Goal: Information Seeking & Learning: Learn about a topic

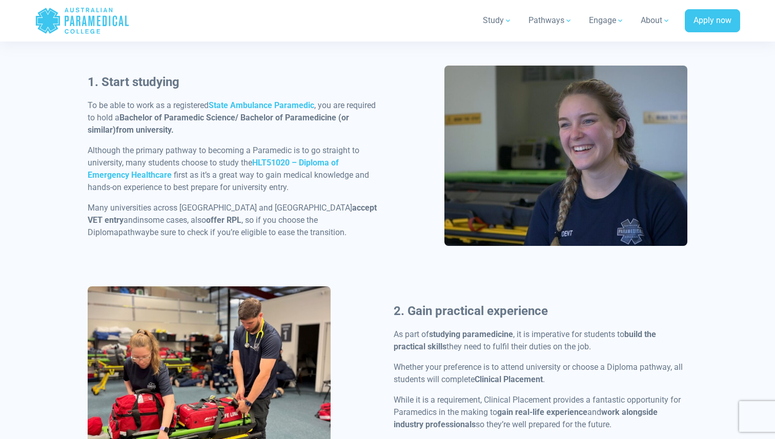
scroll to position [523, 0]
click at [298, 161] on strong "HLT51020 – Diploma of Emergency Healthcare" at bounding box center [213, 168] width 251 height 22
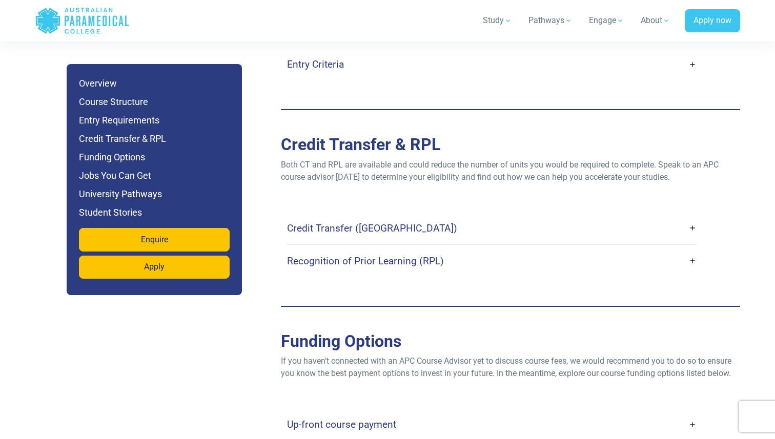
scroll to position [2918, 0]
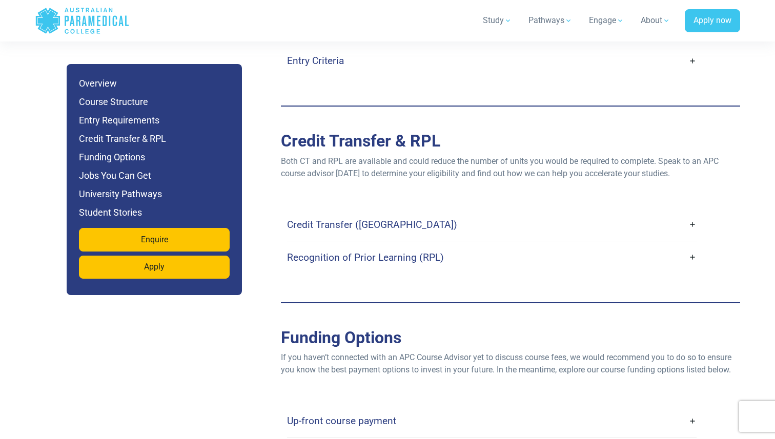
click at [686, 213] on link "Credit Transfer ([GEOGRAPHIC_DATA])" at bounding box center [491, 225] width 409 height 24
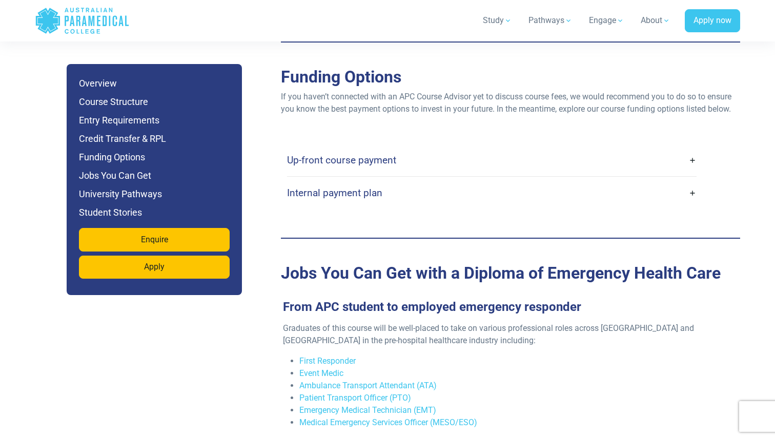
scroll to position [3246, 0]
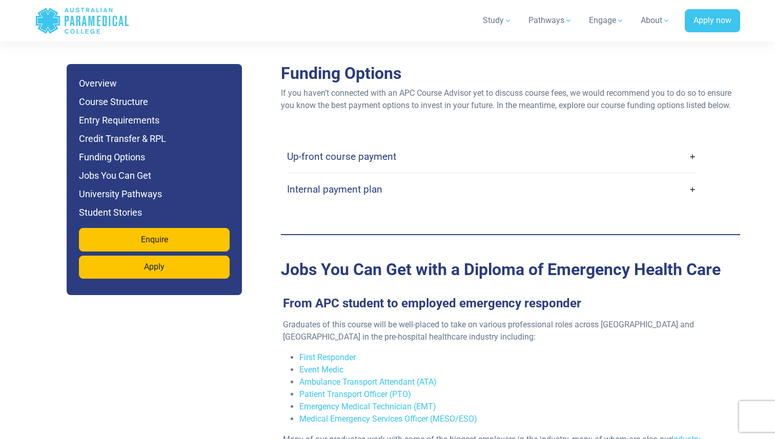
click at [689, 144] on link "Up-front course payment" at bounding box center [491, 156] width 409 height 24
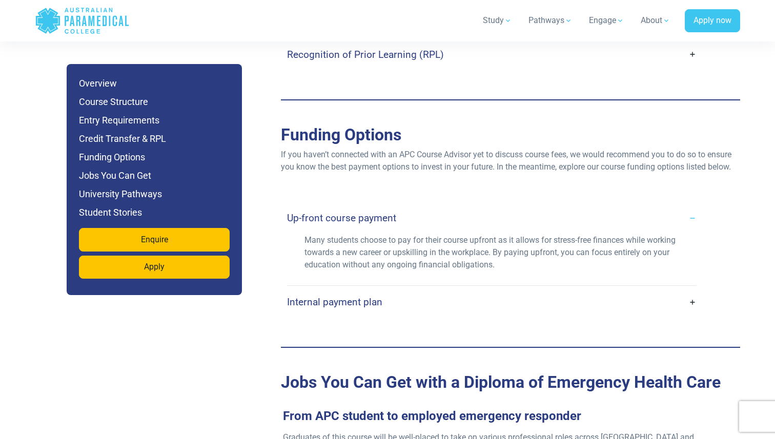
scroll to position [3153, 0]
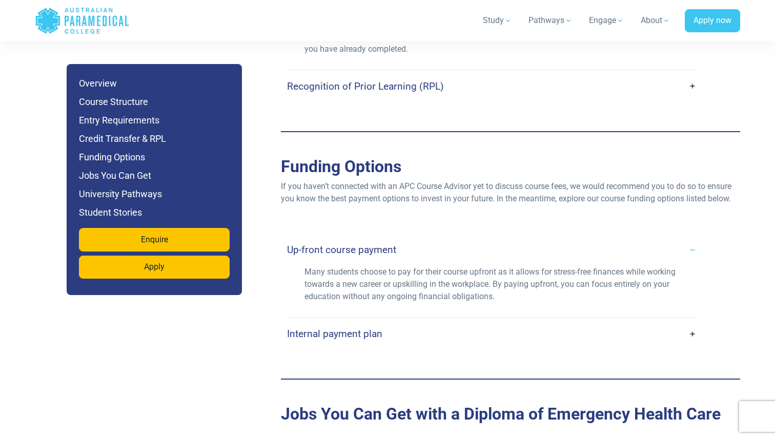
click at [683, 322] on link "Internal payment plan" at bounding box center [491, 334] width 409 height 24
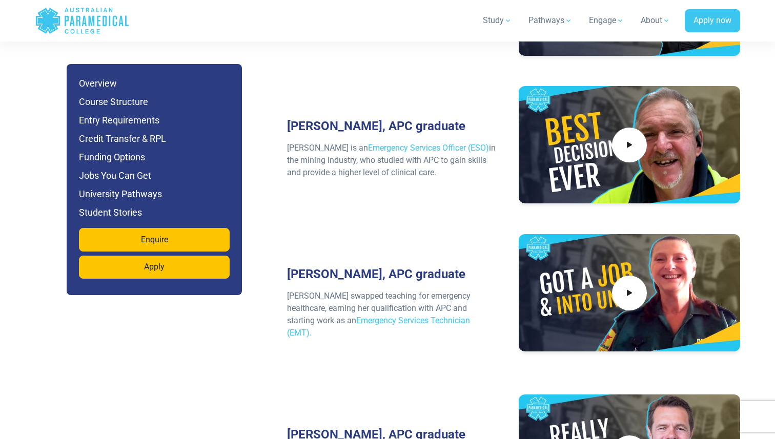
scroll to position [4402, 0]
